Goal: Task Accomplishment & Management: Use online tool/utility

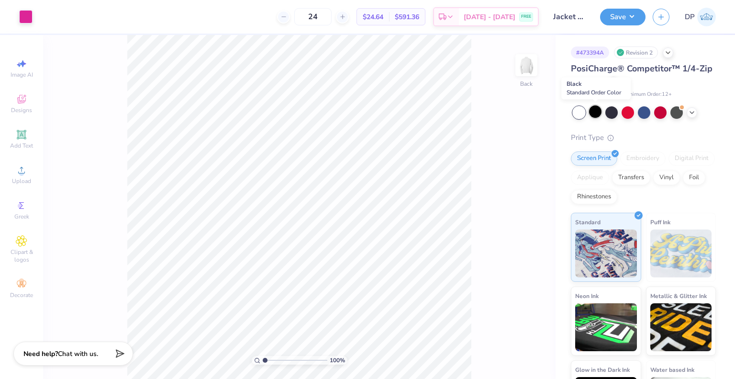
click at [591, 110] on div at bounding box center [595, 111] width 12 height 12
click at [630, 16] on button "Save" at bounding box center [622, 15] width 45 height 17
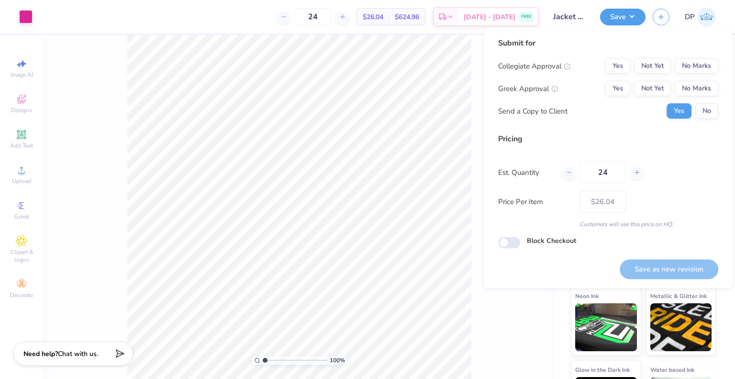
click at [632, 91] on div "Yes Not Yet No Marks" at bounding box center [661, 88] width 113 height 15
drag, startPoint x: 641, startPoint y: 89, endPoint x: 648, endPoint y: 77, distance: 14.4
click at [642, 89] on button "Not Yet" at bounding box center [652, 88] width 37 height 15
click at [652, 67] on button "Not Yet" at bounding box center [652, 65] width 37 height 15
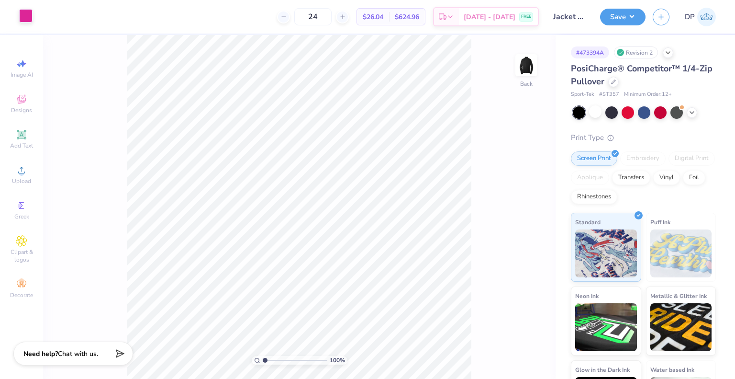
click at [23, 17] on div at bounding box center [25, 15] width 13 height 13
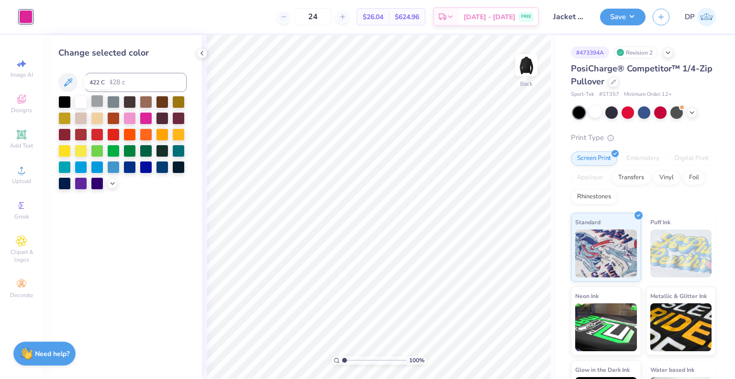
click at [94, 99] on div at bounding box center [97, 101] width 12 height 12
click at [75, 103] on div at bounding box center [81, 101] width 12 height 12
click at [628, 20] on button "Save" at bounding box center [622, 15] width 45 height 17
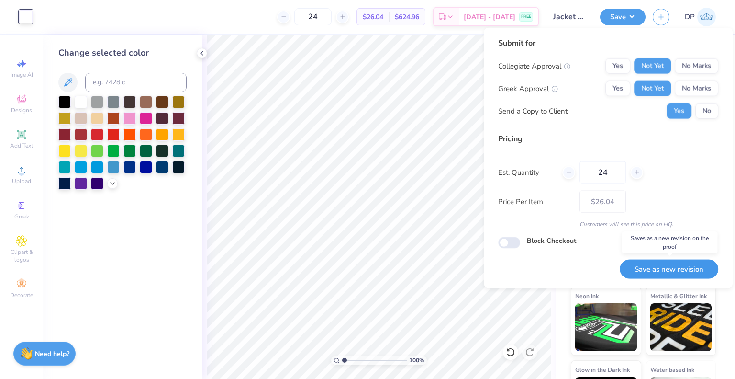
click at [667, 277] on button "Save as new revision" at bounding box center [669, 269] width 99 height 20
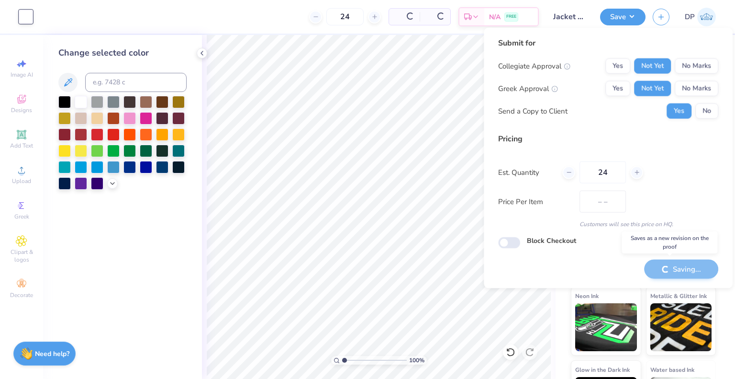
type input "$26.04"
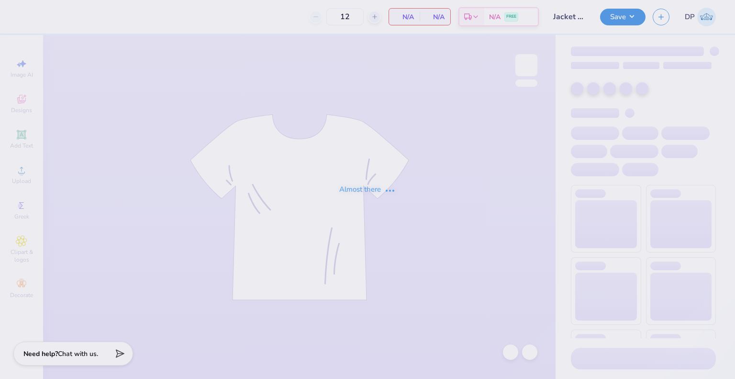
type input "Jacket for Plan It Expo"
type input "24"
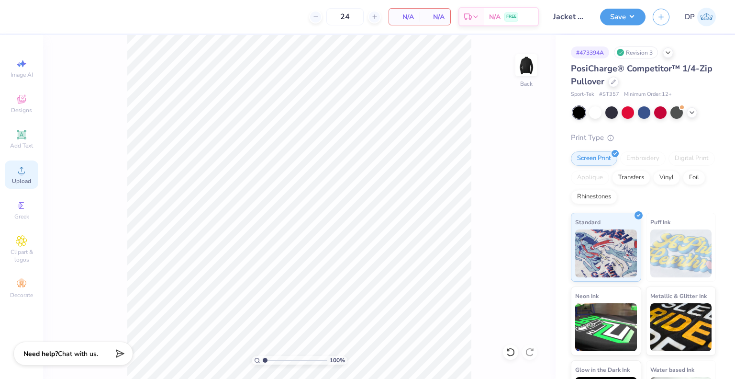
click at [28, 181] on span "Upload" at bounding box center [21, 181] width 19 height 8
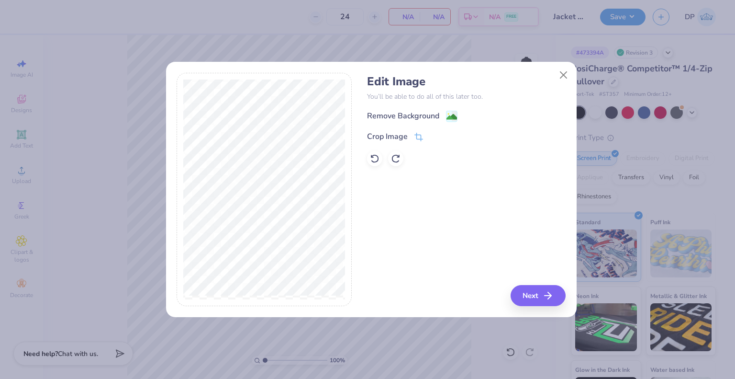
click at [406, 120] on div "Remove Background" at bounding box center [403, 115] width 72 height 11
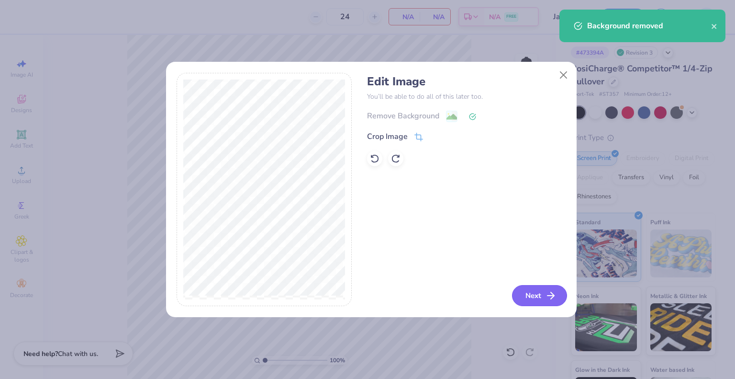
click at [523, 296] on button "Next" at bounding box center [539, 295] width 55 height 21
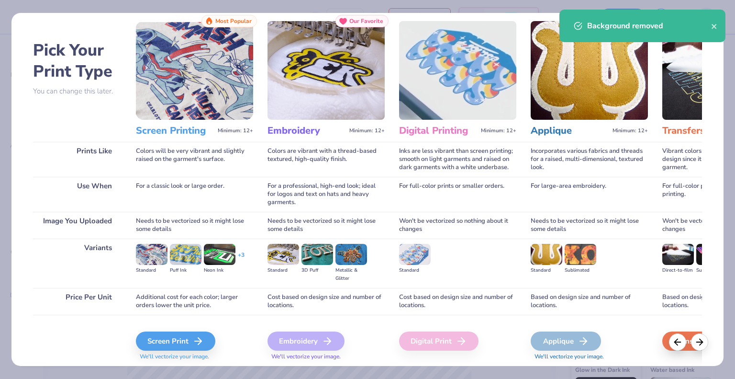
scroll to position [50, 0]
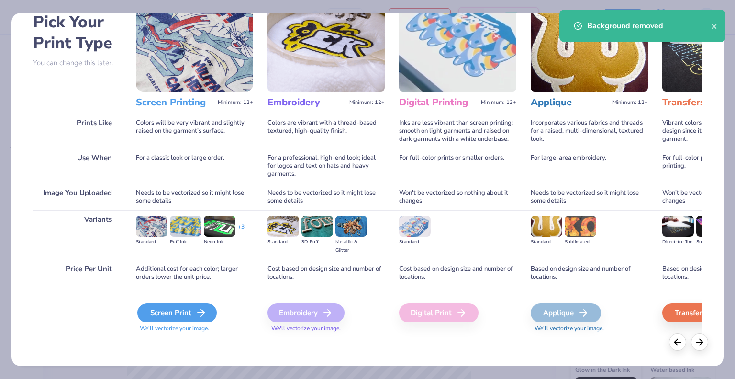
click at [156, 304] on div "Screen Print" at bounding box center [176, 312] width 79 height 19
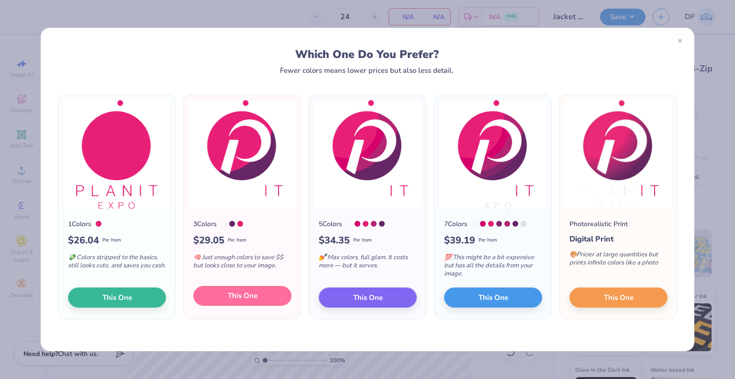
click at [245, 301] on span "This One" at bounding box center [243, 295] width 30 height 11
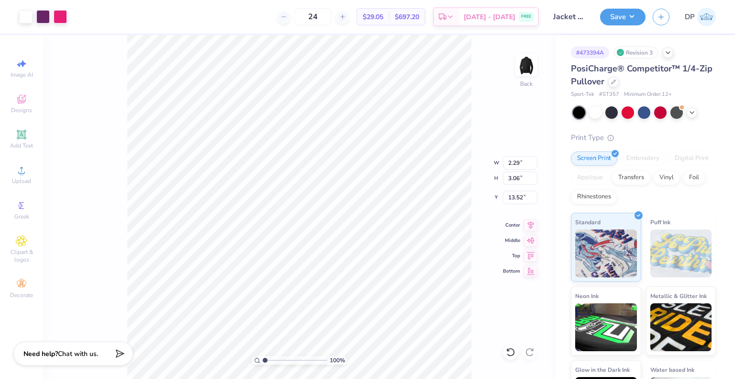
type input "2.29"
type input "3.06"
type input "3.00"
drag, startPoint x: 336, startPoint y: 19, endPoint x: 322, endPoint y: 19, distance: 14.4
click at [322, 19] on input "24" at bounding box center [312, 16] width 37 height 17
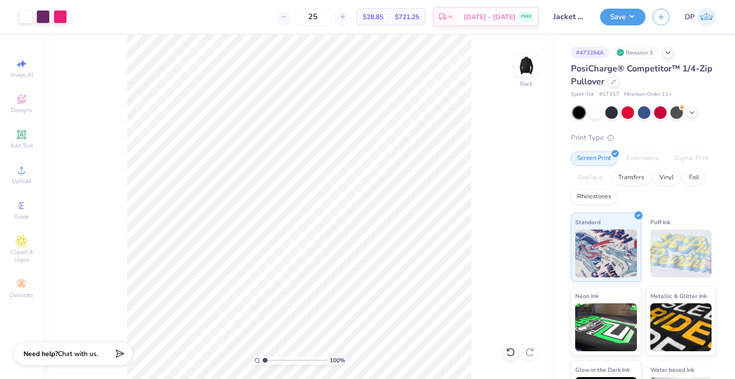
type input "25"
click at [383, 17] on span "$28.85" at bounding box center [373, 17] width 21 height 10
copy div "$28.85 Per Item"
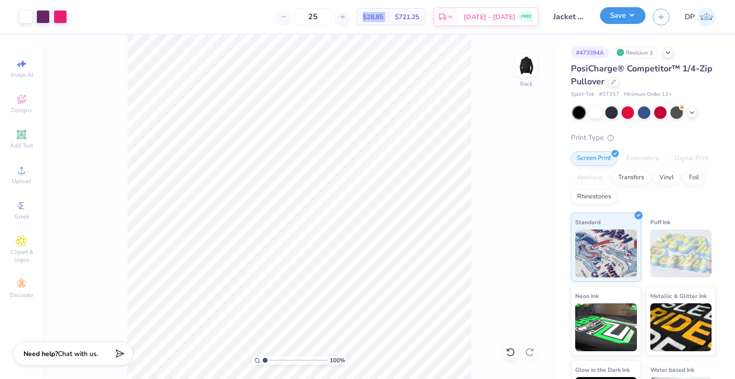
click at [620, 16] on button "Save" at bounding box center [622, 15] width 45 height 17
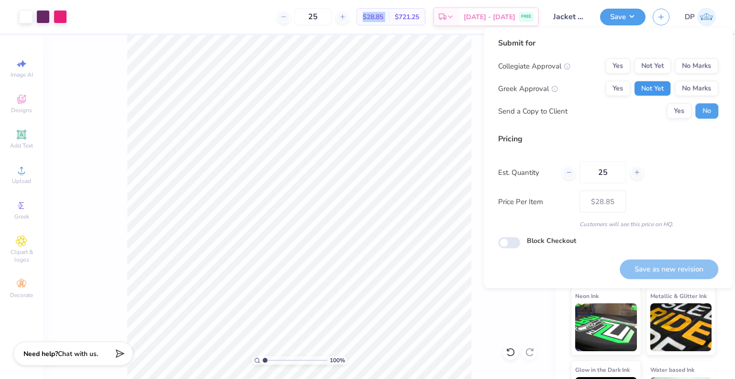
click at [647, 86] on button "Not Yet" at bounding box center [652, 88] width 37 height 15
click at [648, 71] on button "Not Yet" at bounding box center [652, 65] width 37 height 15
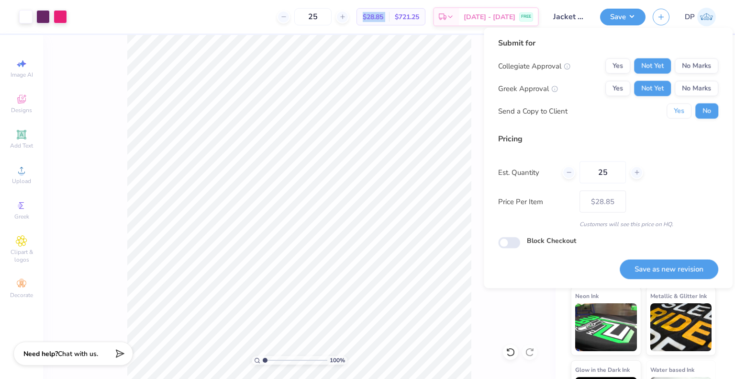
click at [681, 113] on button "Yes" at bounding box center [679, 110] width 25 height 15
click at [646, 271] on button "Save as new revision" at bounding box center [669, 269] width 99 height 20
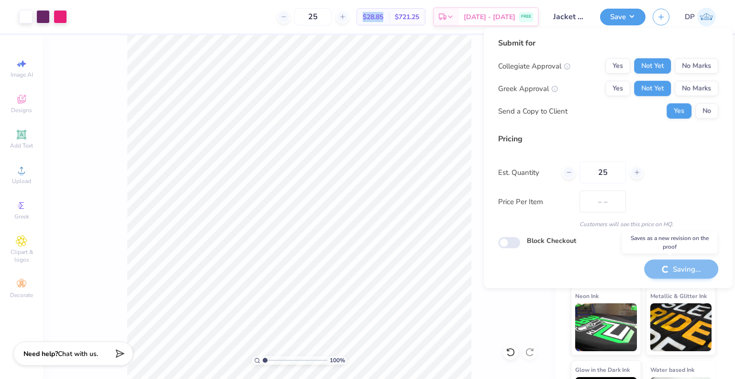
type input "$28.85"
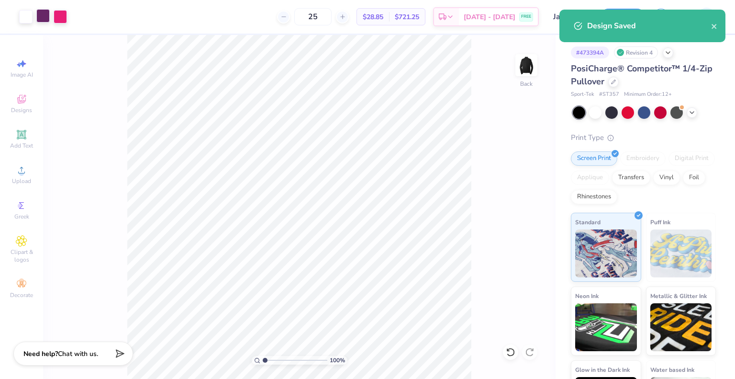
click at [42, 15] on div at bounding box center [42, 15] width 13 height 13
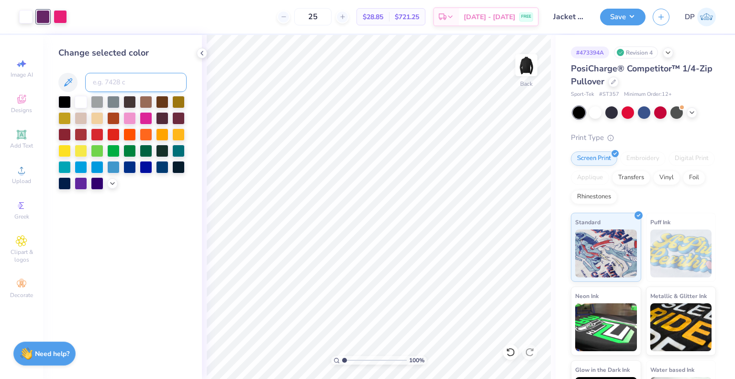
click at [117, 86] on input at bounding box center [135, 82] width 101 height 19
type input "213"
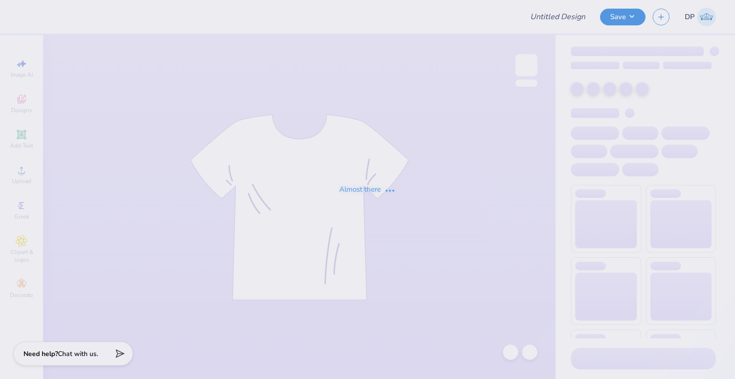
type input "Jacket for Plan It Expo"
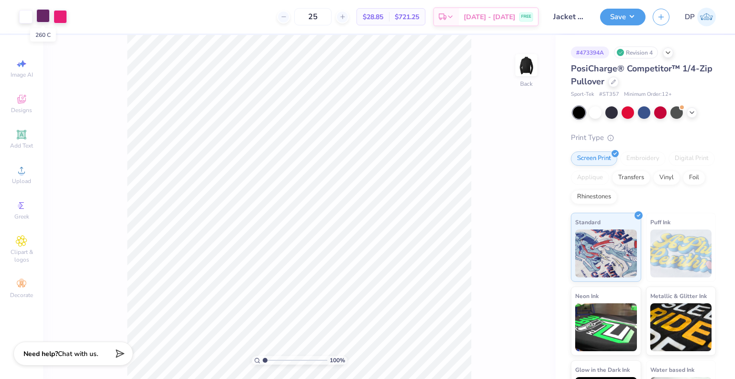
click at [42, 16] on div at bounding box center [42, 15] width 13 height 13
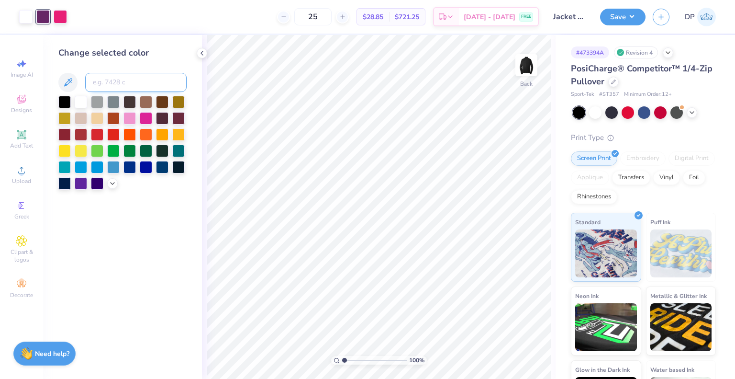
click at [111, 80] on input at bounding box center [135, 82] width 101 height 19
type input "213"
click at [383, 15] on span "$27.17" at bounding box center [373, 17] width 21 height 10
copy span "27.17"
